Goal: Information Seeking & Learning: Learn about a topic

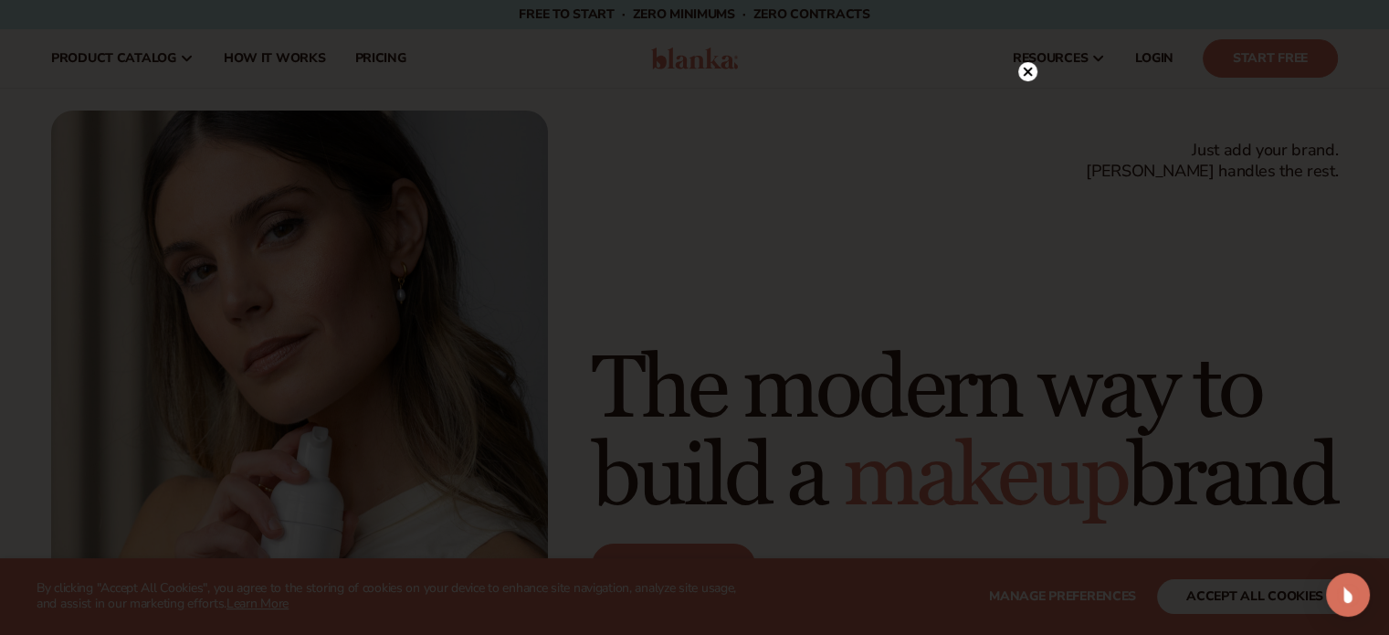
click at [1029, 68] on circle at bounding box center [1027, 71] width 19 height 19
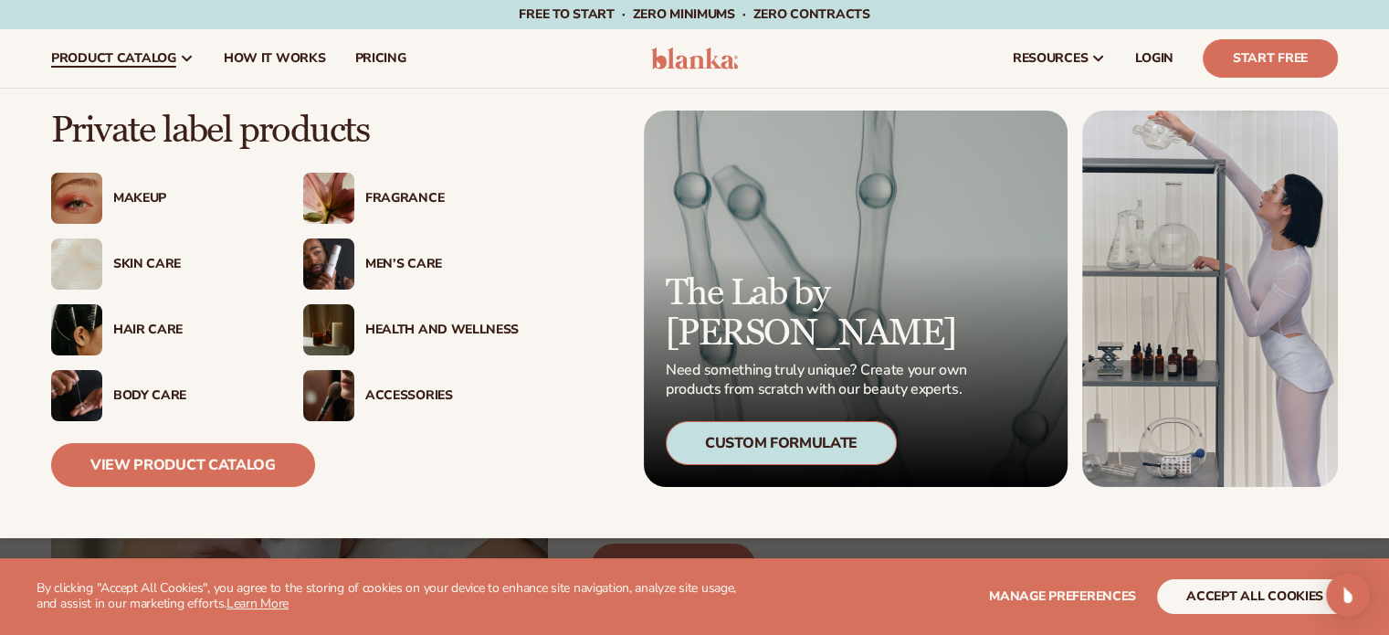
click at [128, 195] on div "Makeup" at bounding box center [189, 199] width 153 height 16
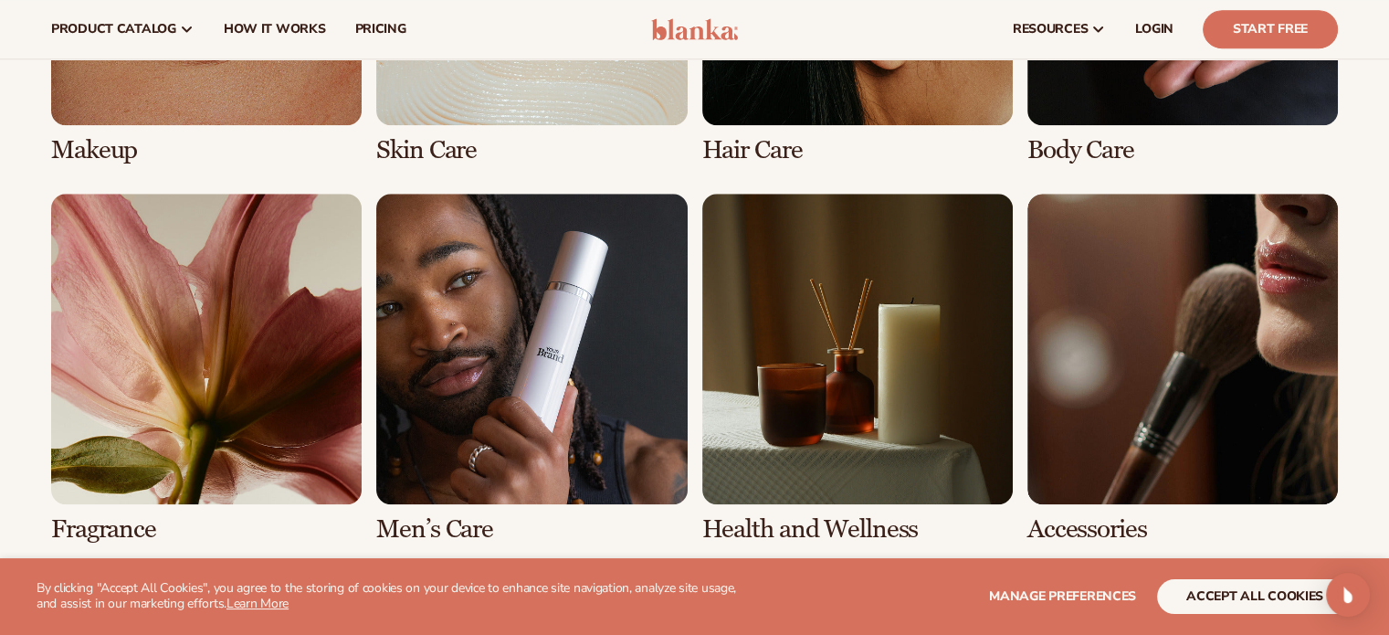
scroll to position [1553, 0]
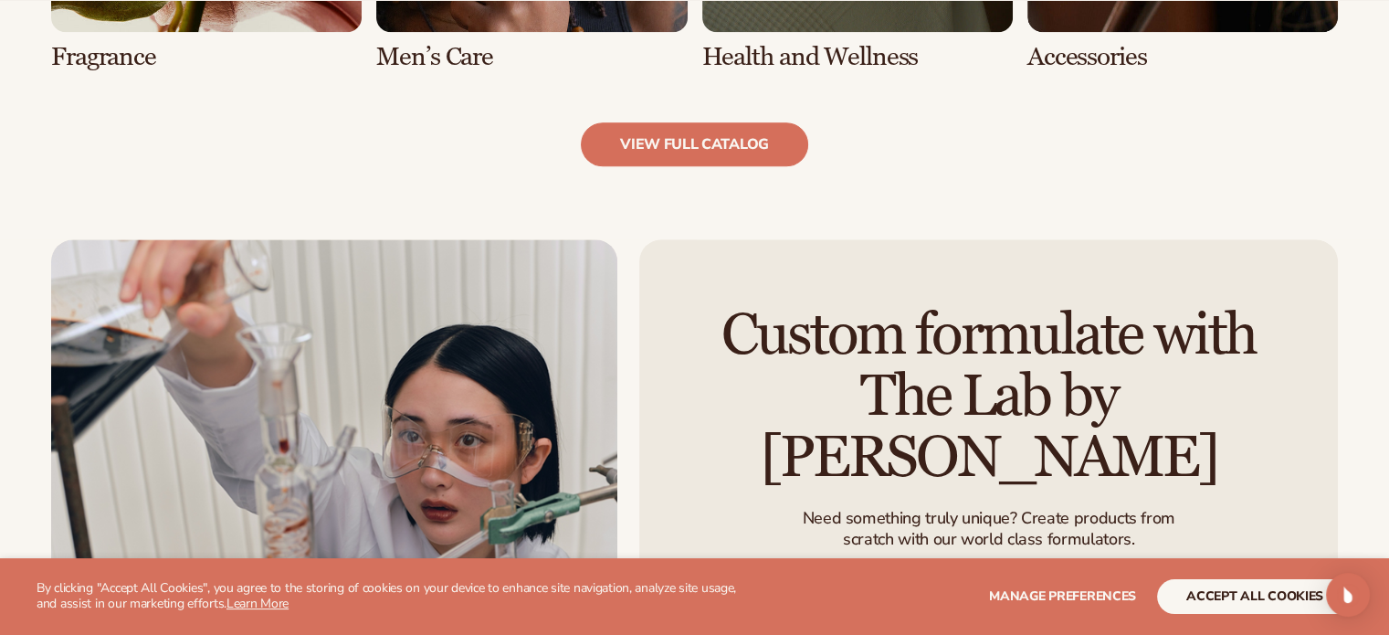
scroll to position [2101, 0]
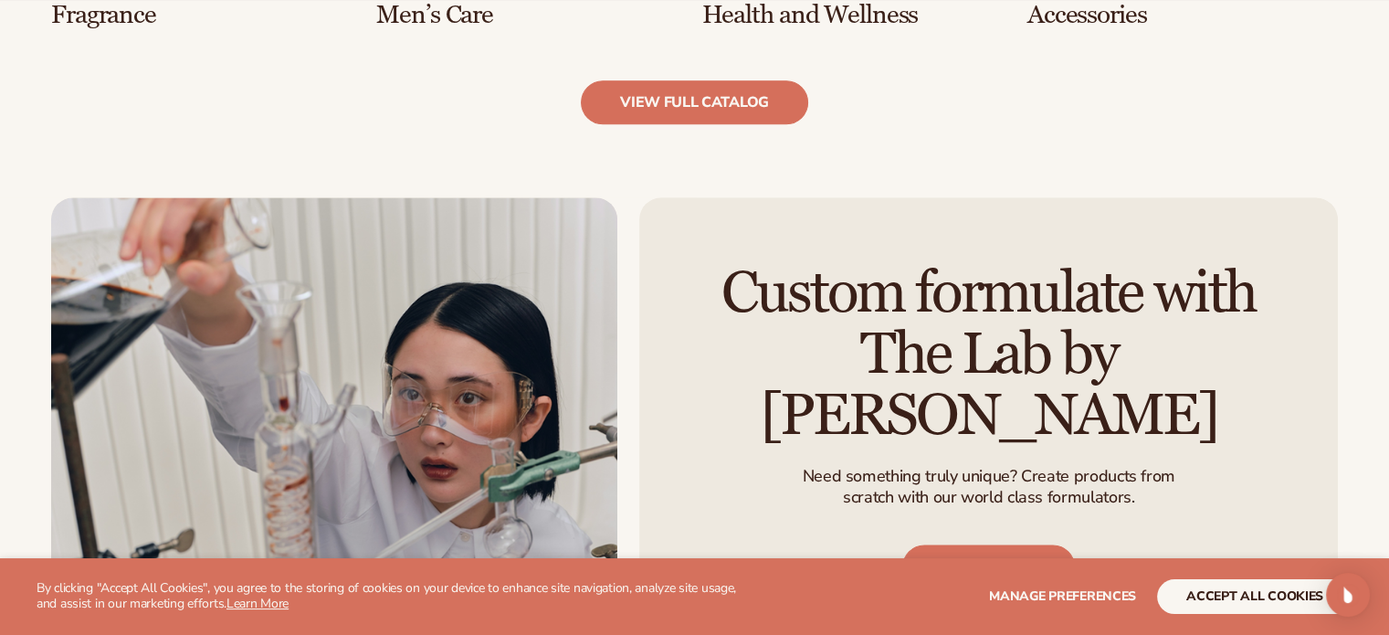
click at [683, 116] on link "view full catalog" at bounding box center [694, 102] width 227 height 44
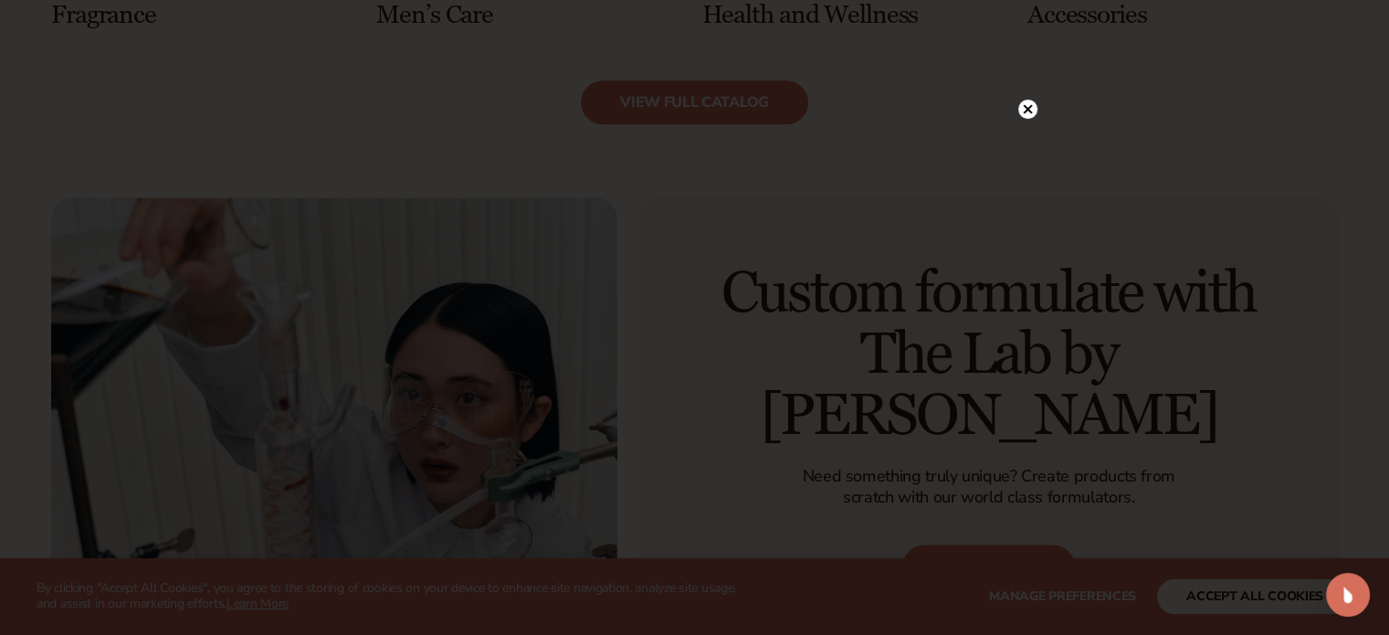
click at [1024, 115] on circle at bounding box center [1027, 109] width 19 height 19
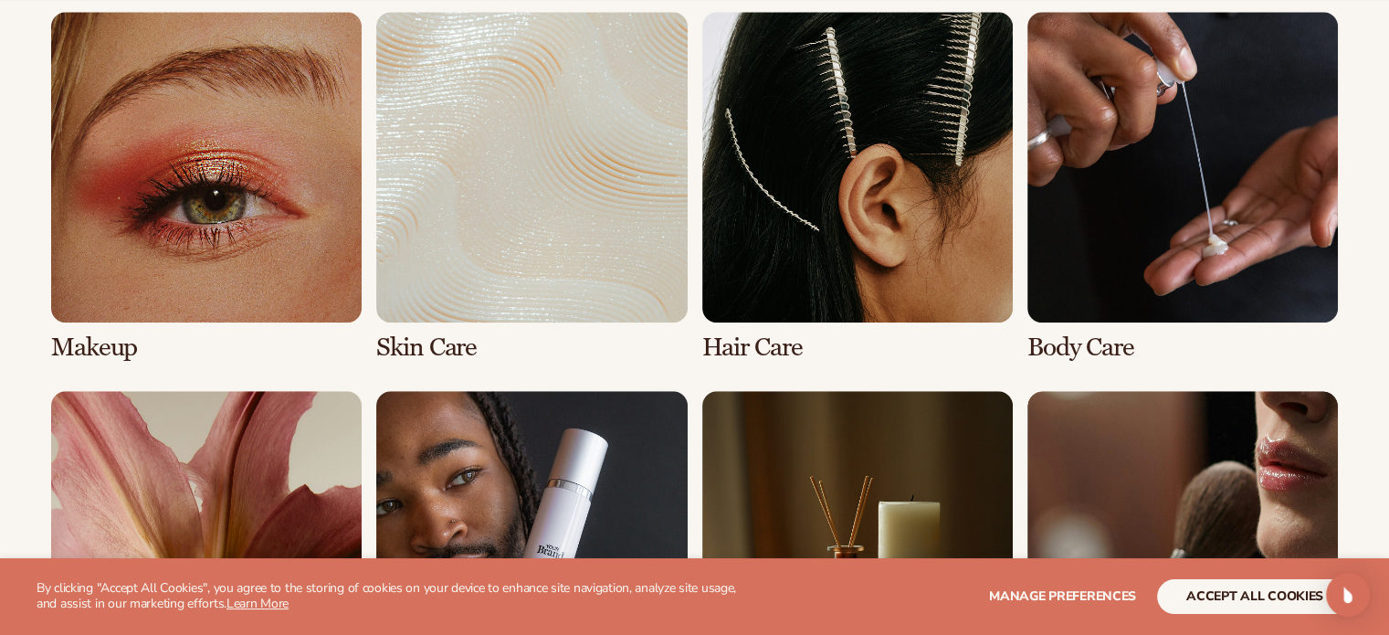
scroll to position [1461, 0]
